Goal: Transaction & Acquisition: Download file/media

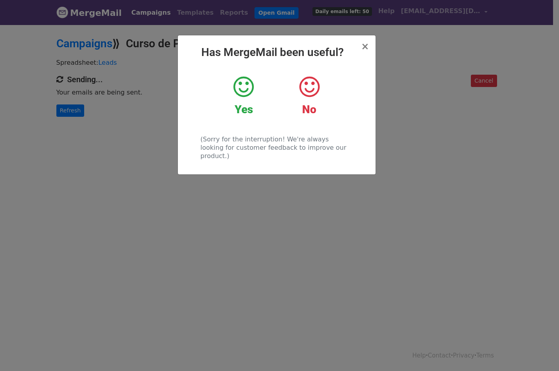
click at [244, 86] on icon at bounding box center [243, 87] width 20 height 24
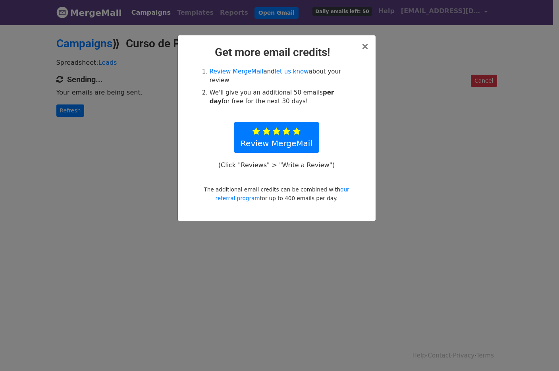
click at [369, 48] on div "× Get more email credits! Review MergeMail and let us know about your review We…" at bounding box center [277, 127] width 198 height 185
click at [368, 47] on span "×" at bounding box center [365, 46] width 8 height 11
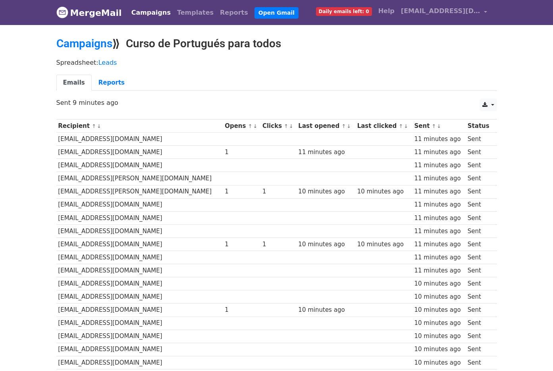
click at [253, 126] on link "↓" at bounding box center [255, 126] width 4 height 6
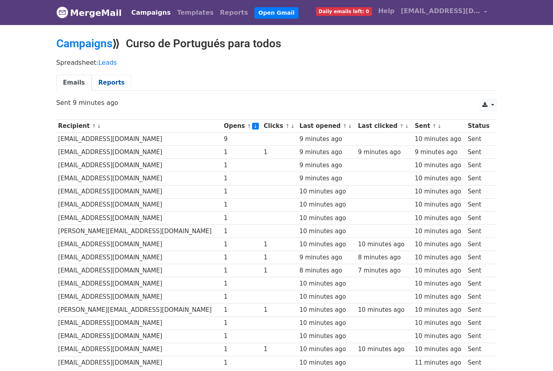
click at [105, 80] on link "Reports" at bounding box center [112, 83] width 40 height 16
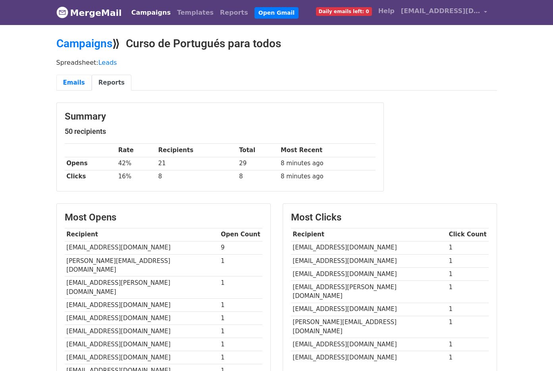
click at [75, 81] on link "Emails" at bounding box center [73, 83] width 35 height 16
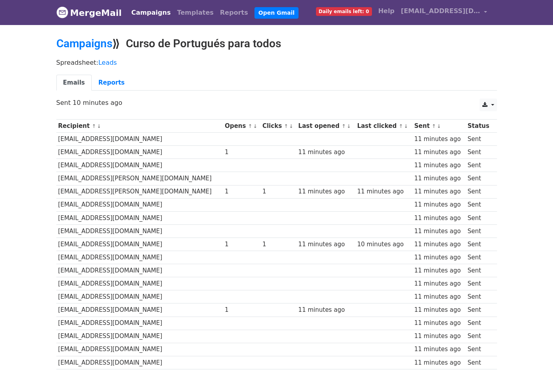
click at [142, 15] on link "Campaigns" at bounding box center [151, 13] width 46 height 16
click at [253, 127] on link "↓" at bounding box center [255, 126] width 4 height 6
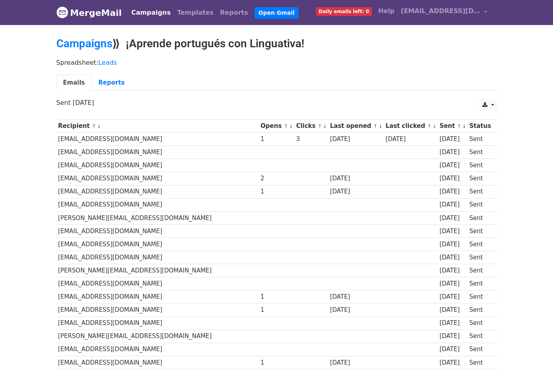
click at [289, 125] on link "↓" at bounding box center [291, 126] width 4 height 6
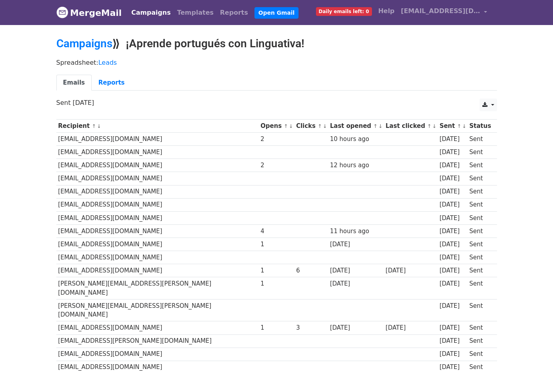
click at [289, 127] on link "↓" at bounding box center [291, 126] width 4 height 6
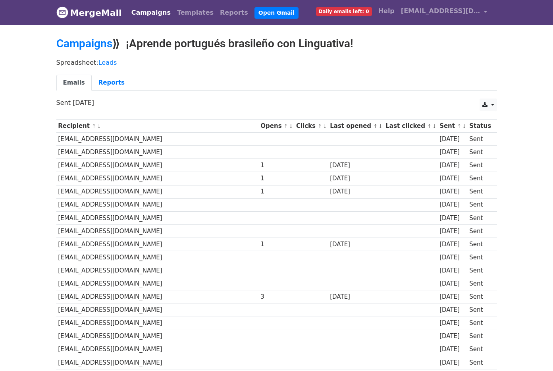
click at [289, 128] on link "↓" at bounding box center [291, 126] width 4 height 6
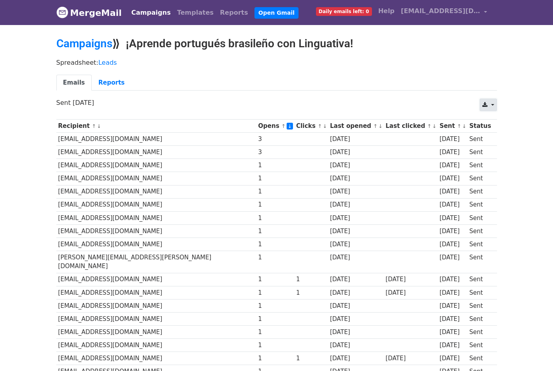
click at [490, 106] on link at bounding box center [488, 104] width 17 height 13
click at [495, 136] on link "Excel" at bounding box center [498, 135] width 36 height 13
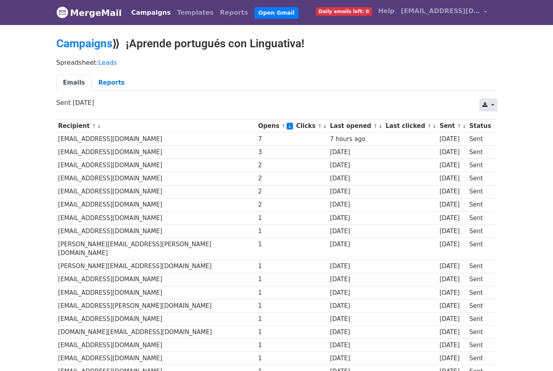
click at [492, 107] on link at bounding box center [488, 104] width 17 height 13
click at [495, 134] on link "Excel" at bounding box center [498, 135] width 36 height 13
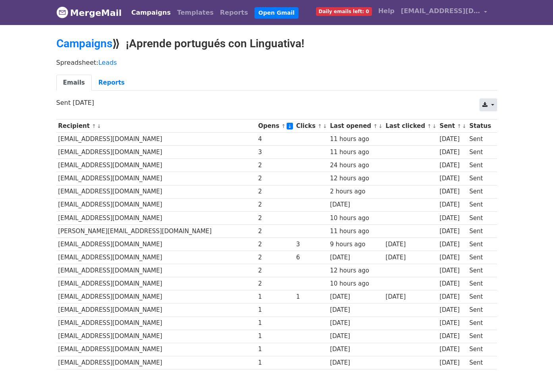
click at [485, 106] on icon at bounding box center [484, 105] width 5 height 6
click at [501, 139] on link "Excel" at bounding box center [498, 135] width 36 height 13
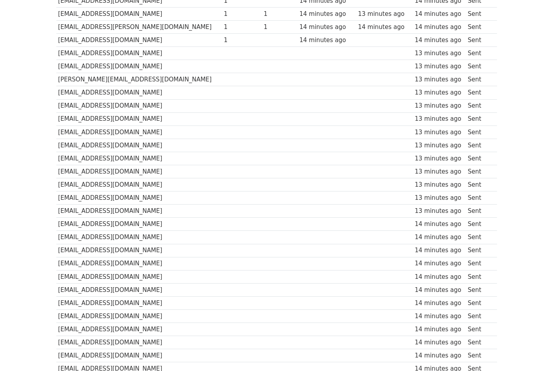
scroll to position [489, 0]
